Goal: Task Accomplishment & Management: Manage account settings

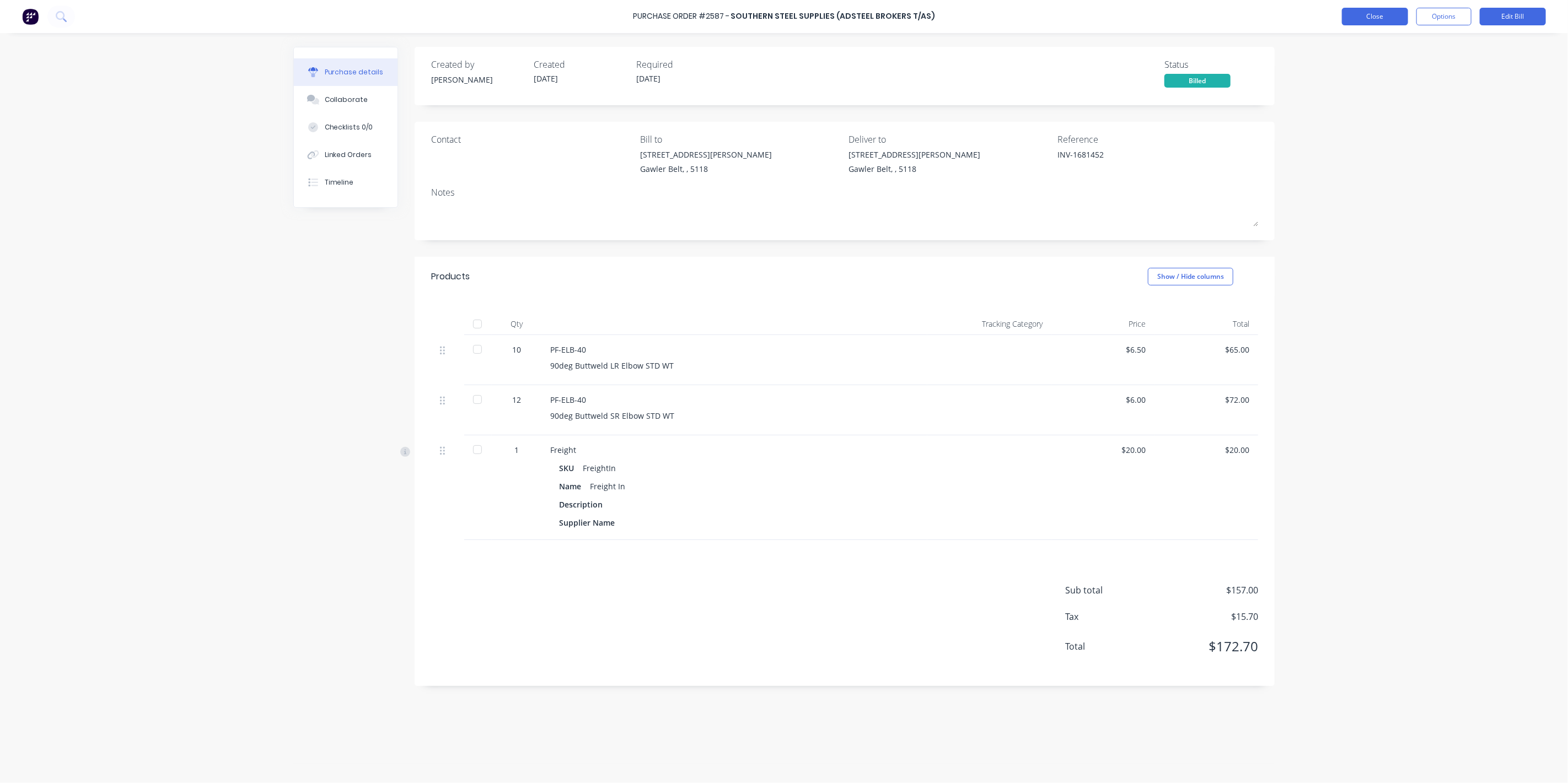
click at [1384, 19] on button "Close" at bounding box center [1375, 16] width 66 height 18
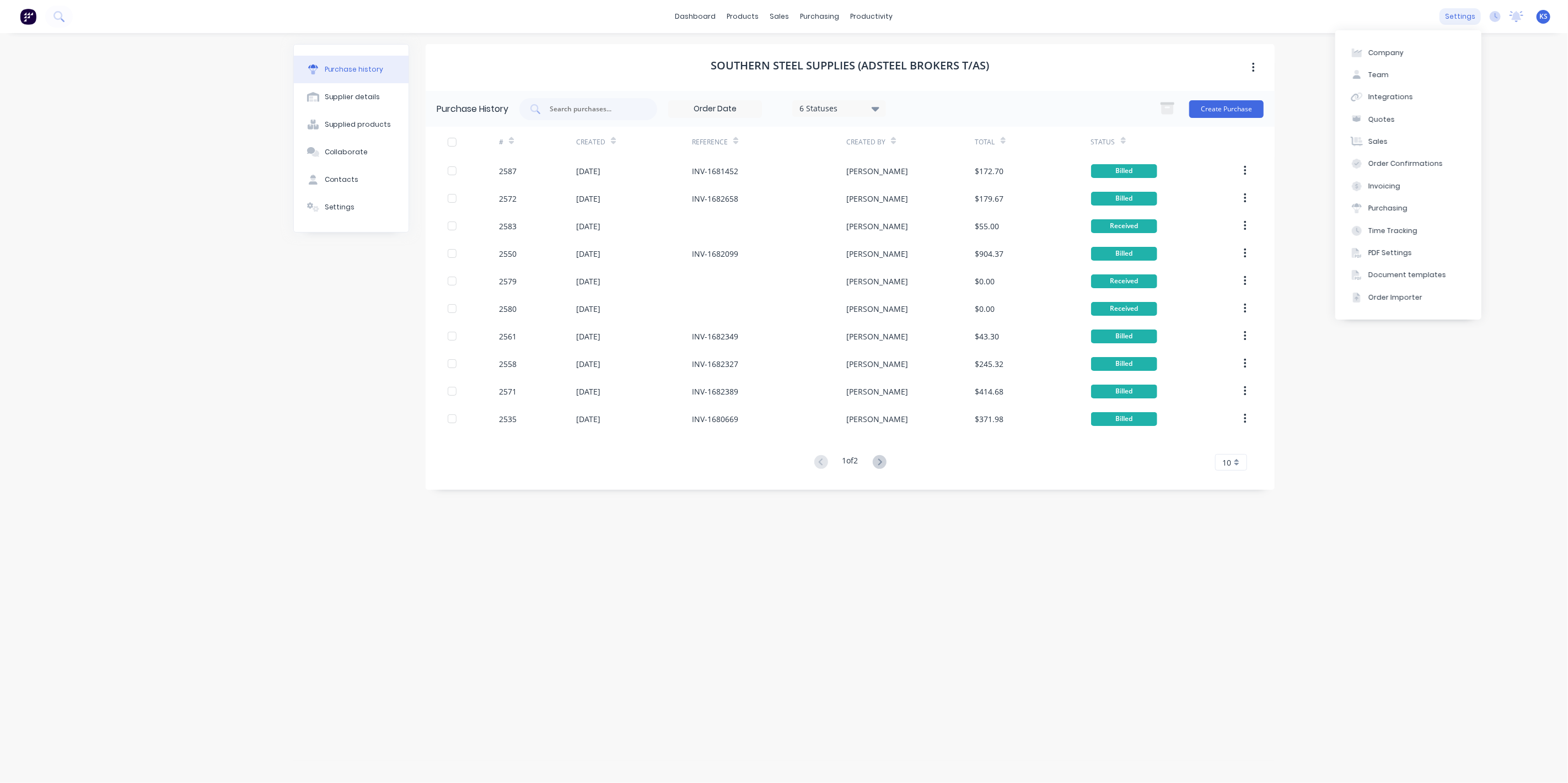
click at [1453, 20] on div "settings" at bounding box center [1460, 16] width 41 height 16
click at [1392, 78] on button "Team" at bounding box center [1409, 75] width 146 height 22
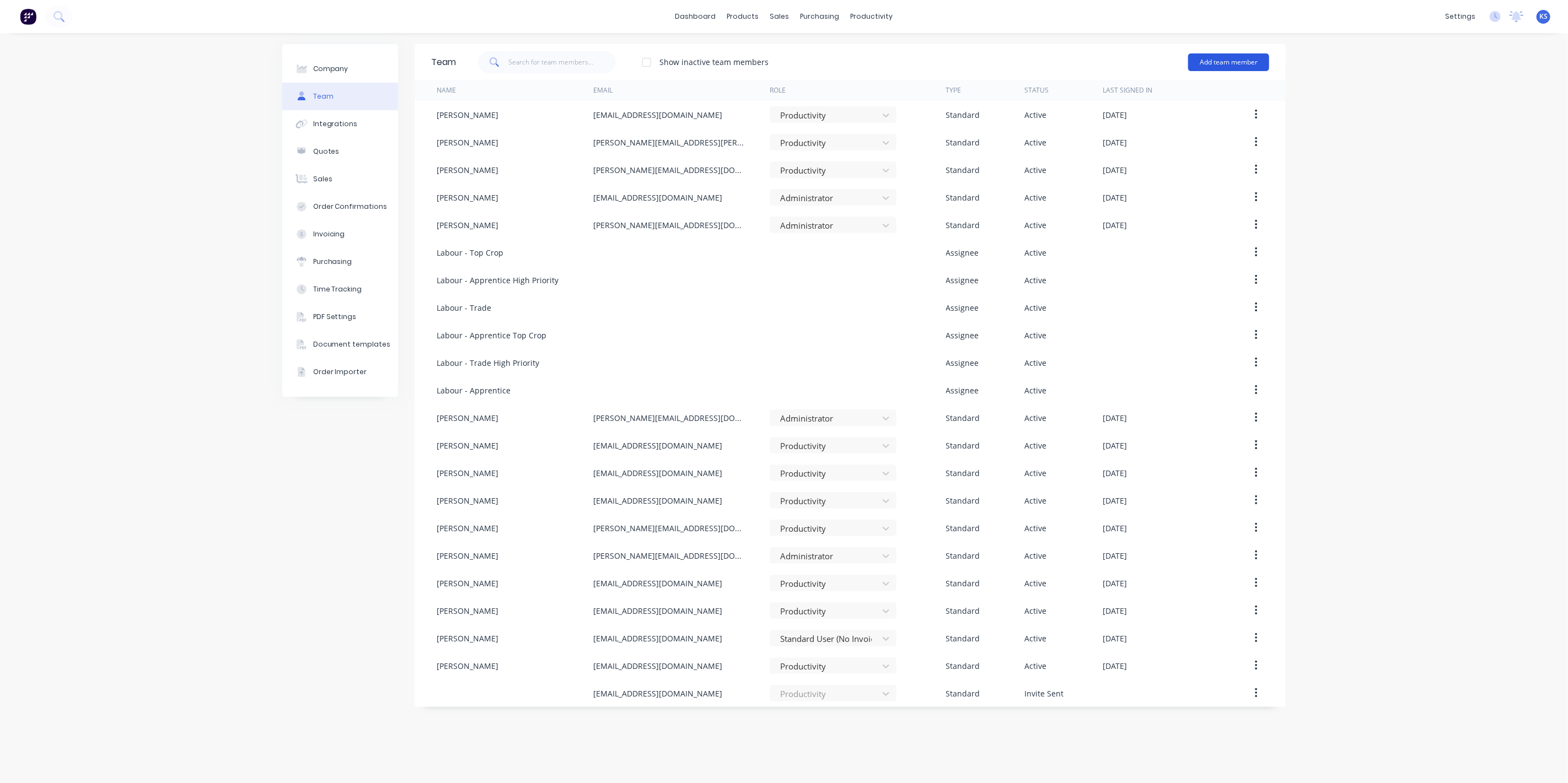
click at [1235, 55] on button "Add team member" at bounding box center [1228, 62] width 81 height 18
click at [1173, 92] on div "Standard team member A team member that can login to Factory" at bounding box center [1181, 95] width 156 height 32
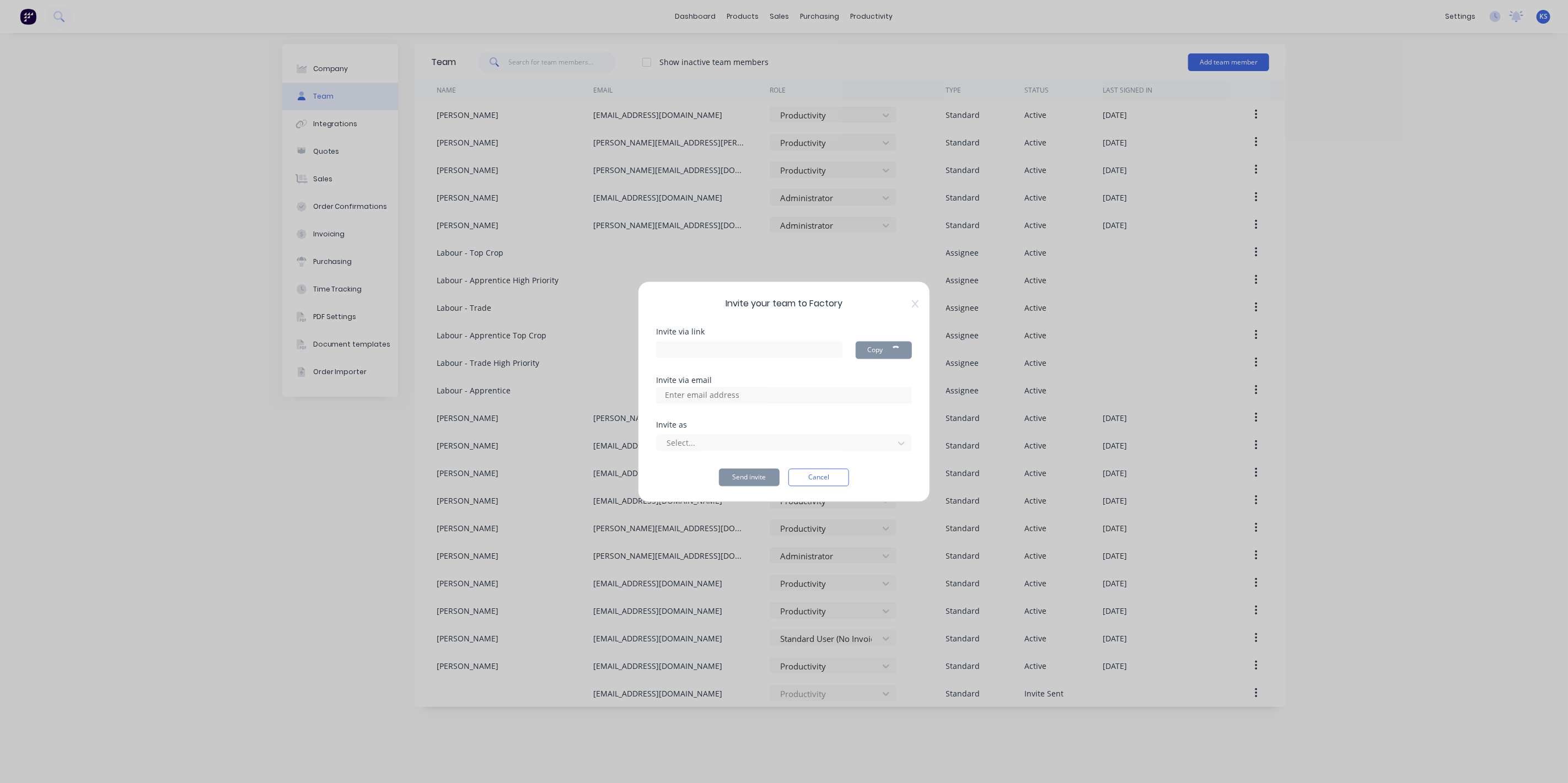
type input "[URL][DOMAIN_NAME]"
click at [830, 348] on input "[URL][DOMAIN_NAME]" at bounding box center [758, 349] width 204 height 16
drag, startPoint x: 830, startPoint y: 348, endPoint x: 438, endPoint y: 315, distance: 393.4
click at [438, 315] on div "Invite your team to Factory Invite via link [URL][DOMAIN_NAME] Copy Invite via …" at bounding box center [784, 391] width 1568 height 783
click at [816, 474] on button "Cancel" at bounding box center [819, 477] width 61 height 18
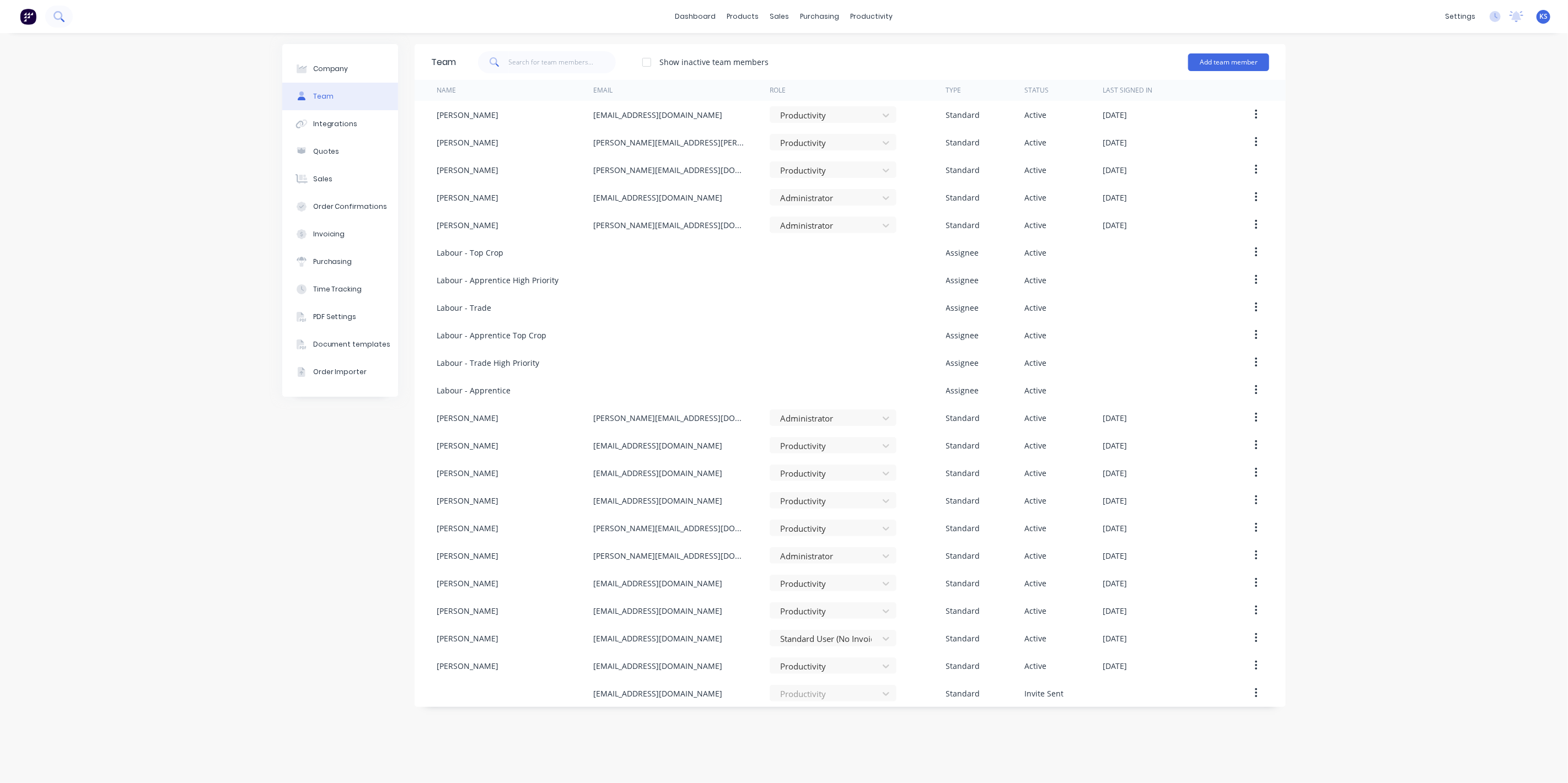
click at [58, 17] on icon at bounding box center [58, 16] width 10 height 10
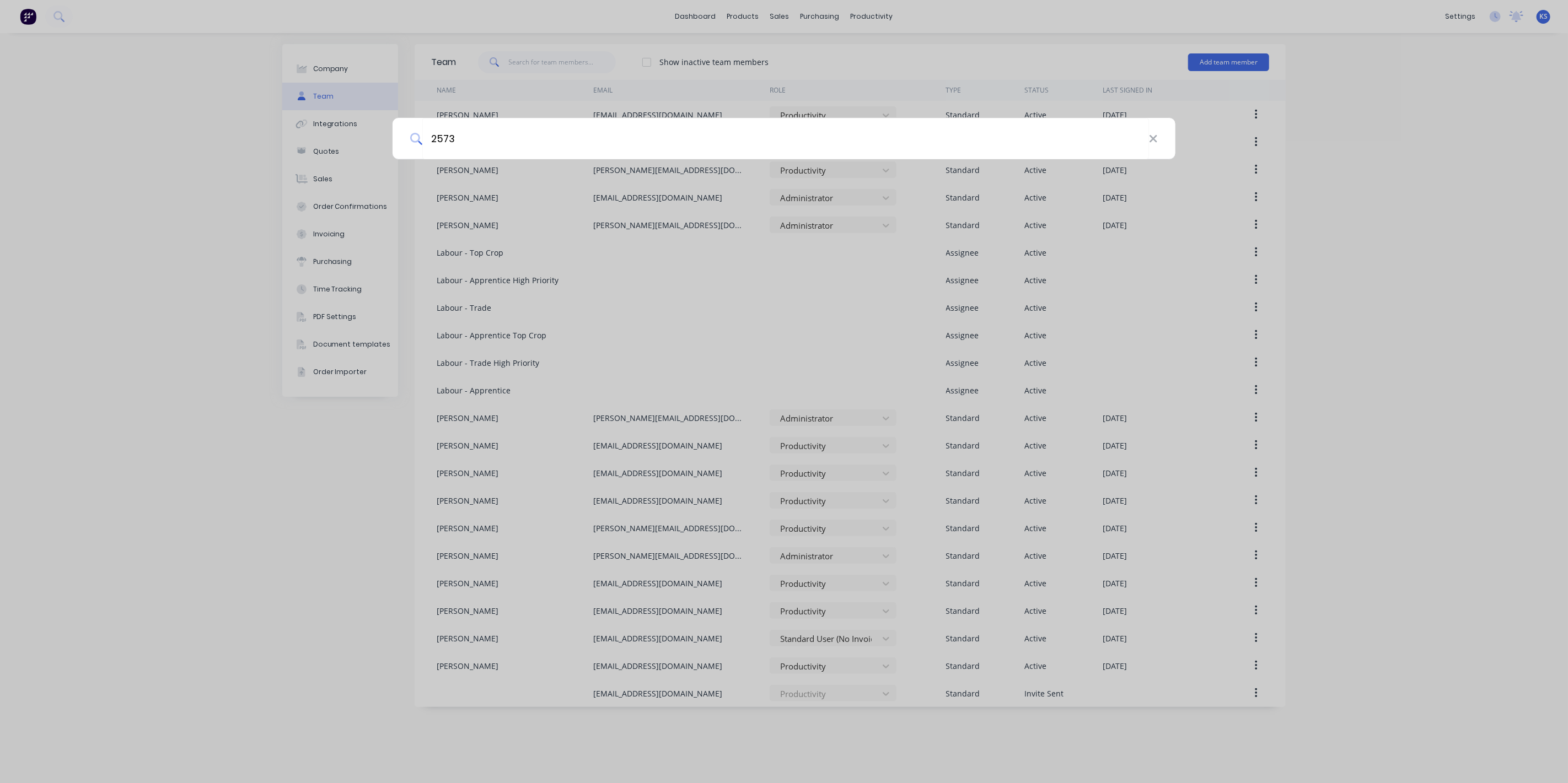
type input "2573"
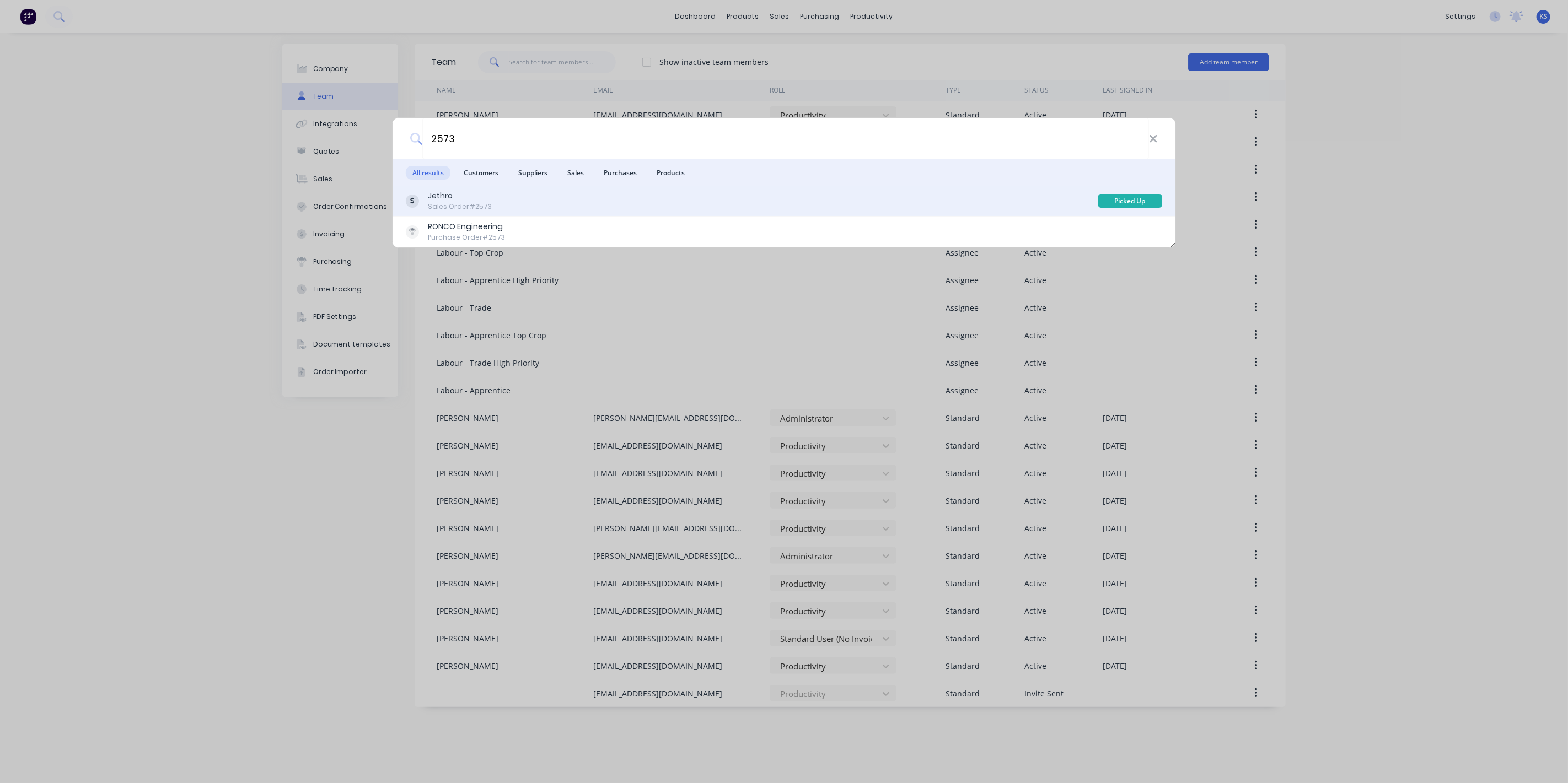
click at [489, 201] on div "Jethro Sales Order #2573" at bounding box center [752, 200] width 693 height 21
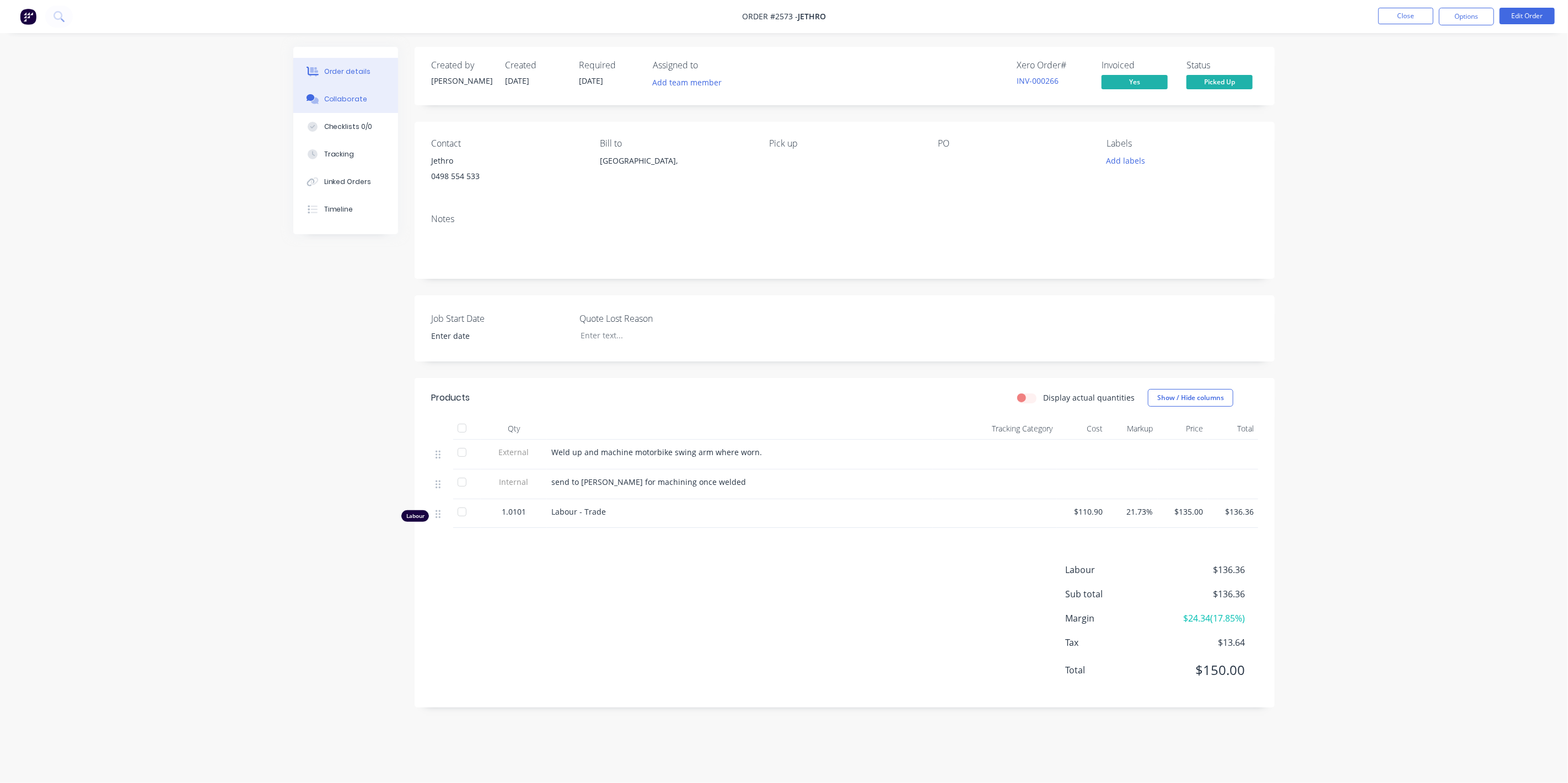
click at [360, 94] on div "Collaborate" at bounding box center [346, 99] width 44 height 10
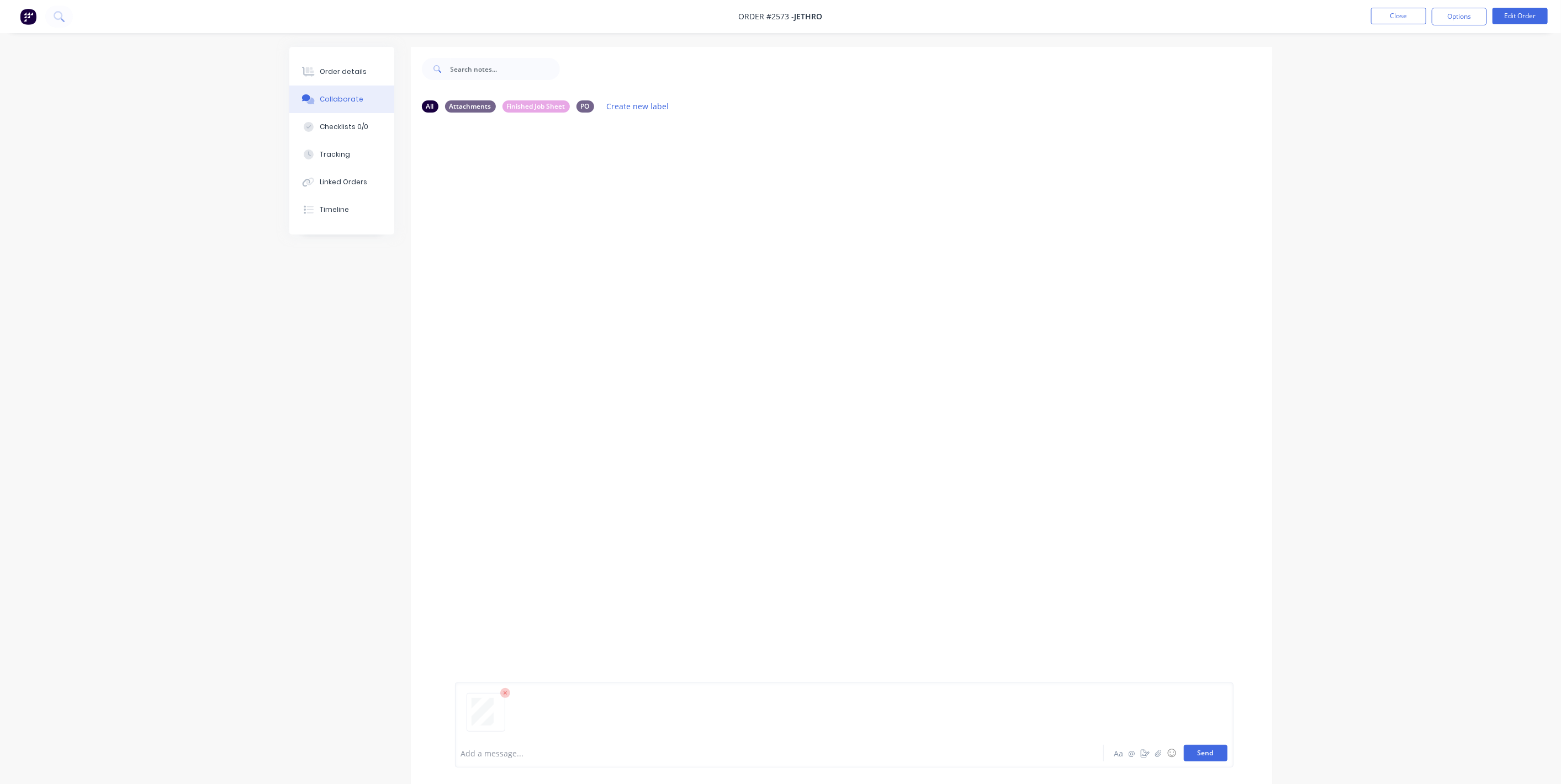
click at [1206, 752] on button "Send" at bounding box center [1206, 753] width 44 height 16
click at [1398, 18] on button "Close" at bounding box center [1398, 16] width 55 height 16
